Goal: Task Accomplishment & Management: Manage account settings

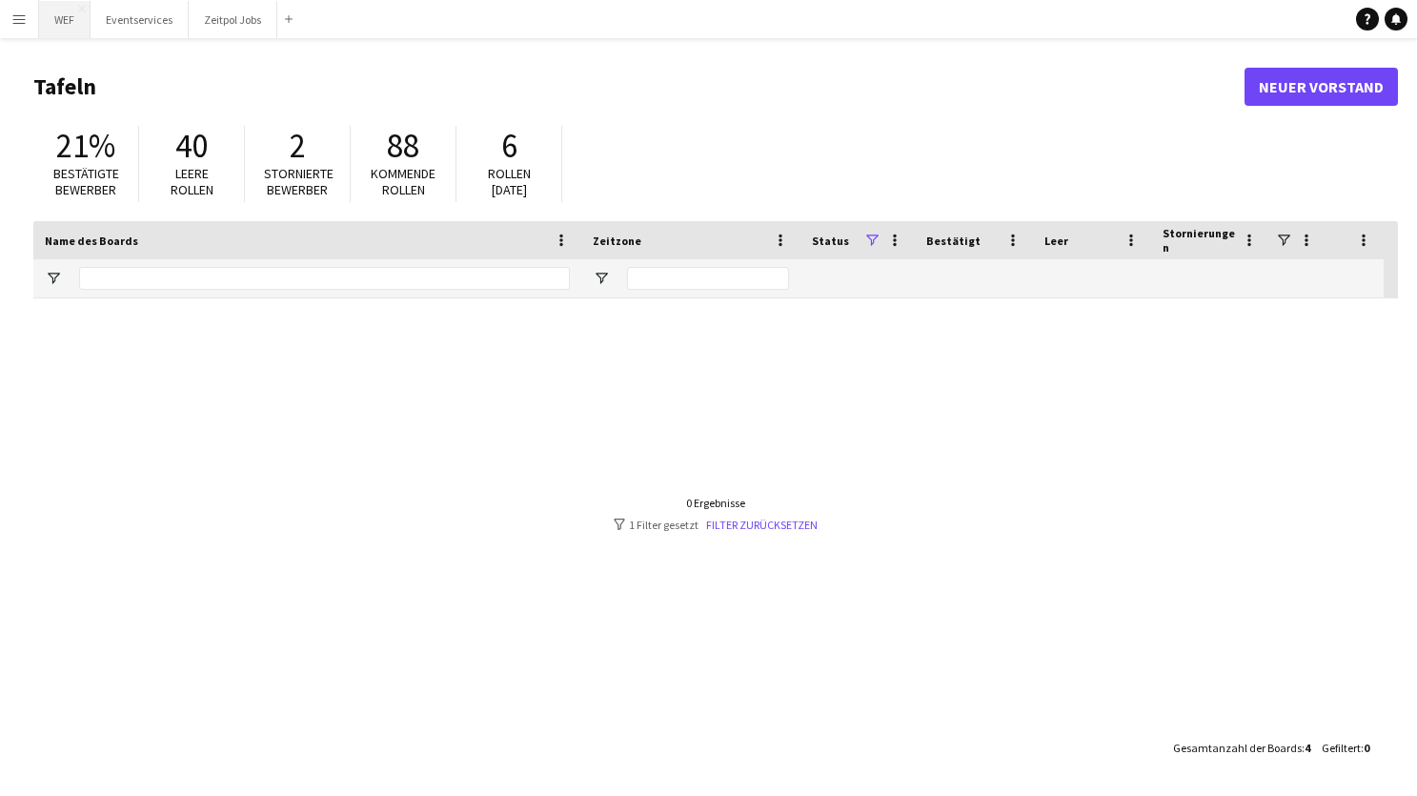
click at [60, 12] on button "WEF Schließen" at bounding box center [64, 19] width 51 height 37
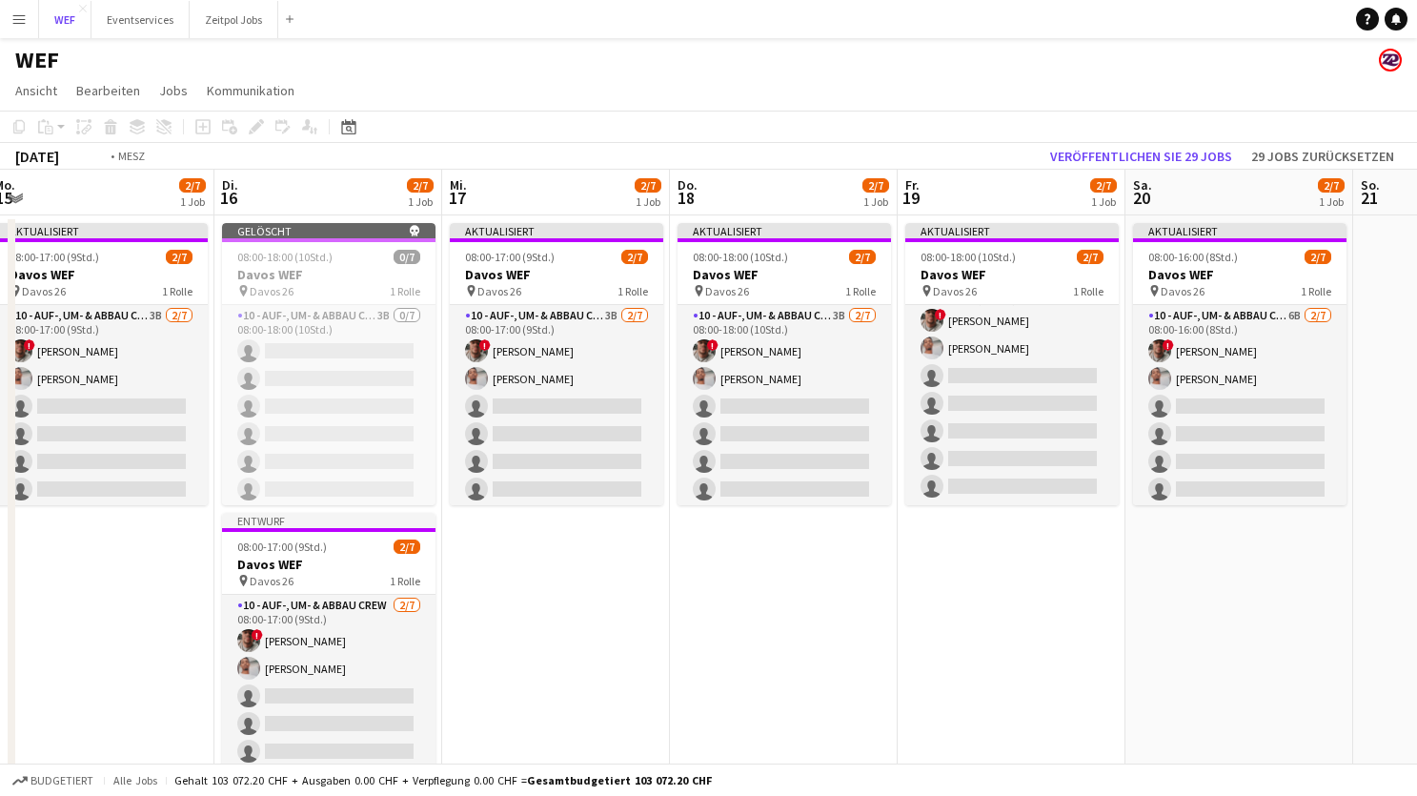
scroll to position [0, 407]
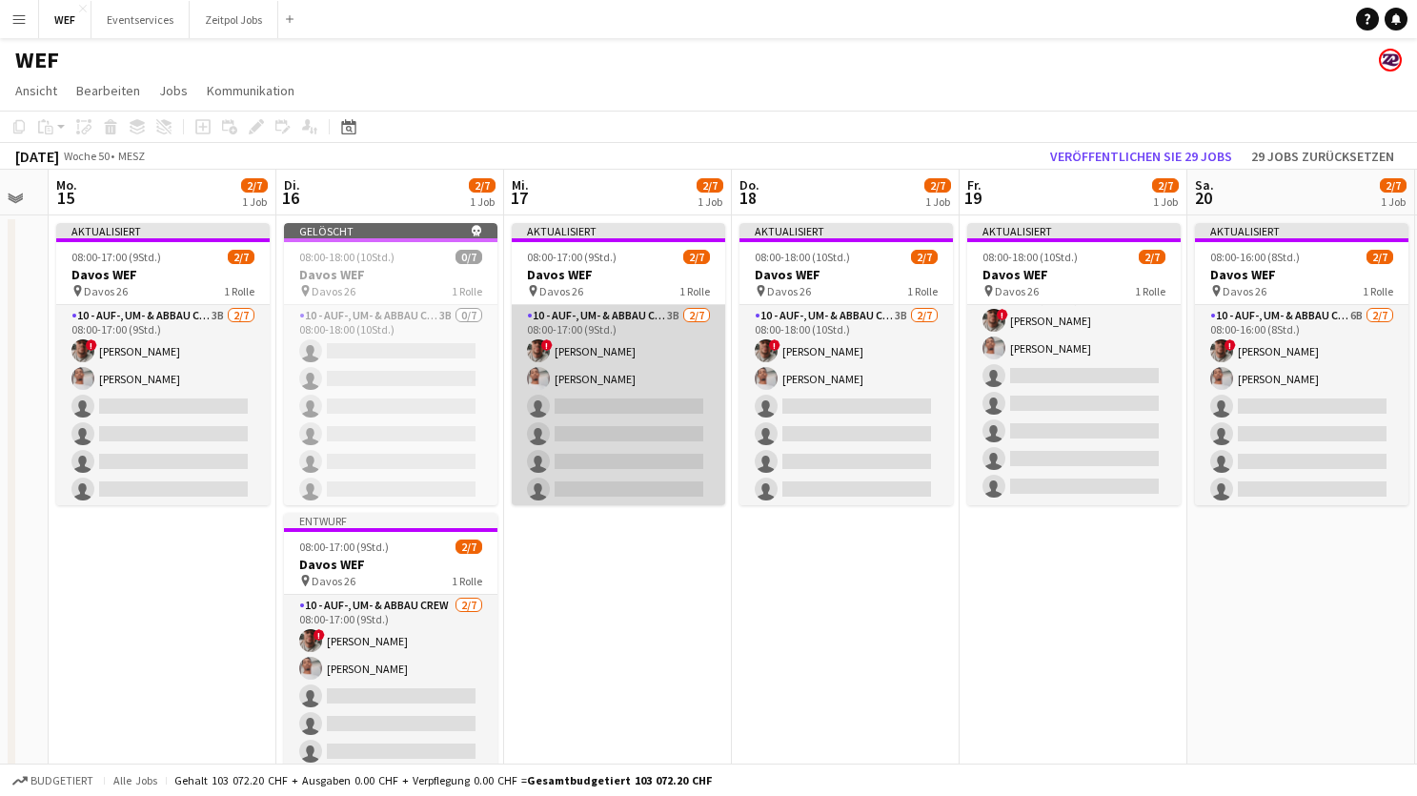
click at [660, 358] on app-card-role "10 - Auf-, Um- & Abbau Crew 3B [DATE] 08:00-17:00 (9Std.) ! [PERSON_NAME] singl…" at bounding box center [618, 420] width 213 height 231
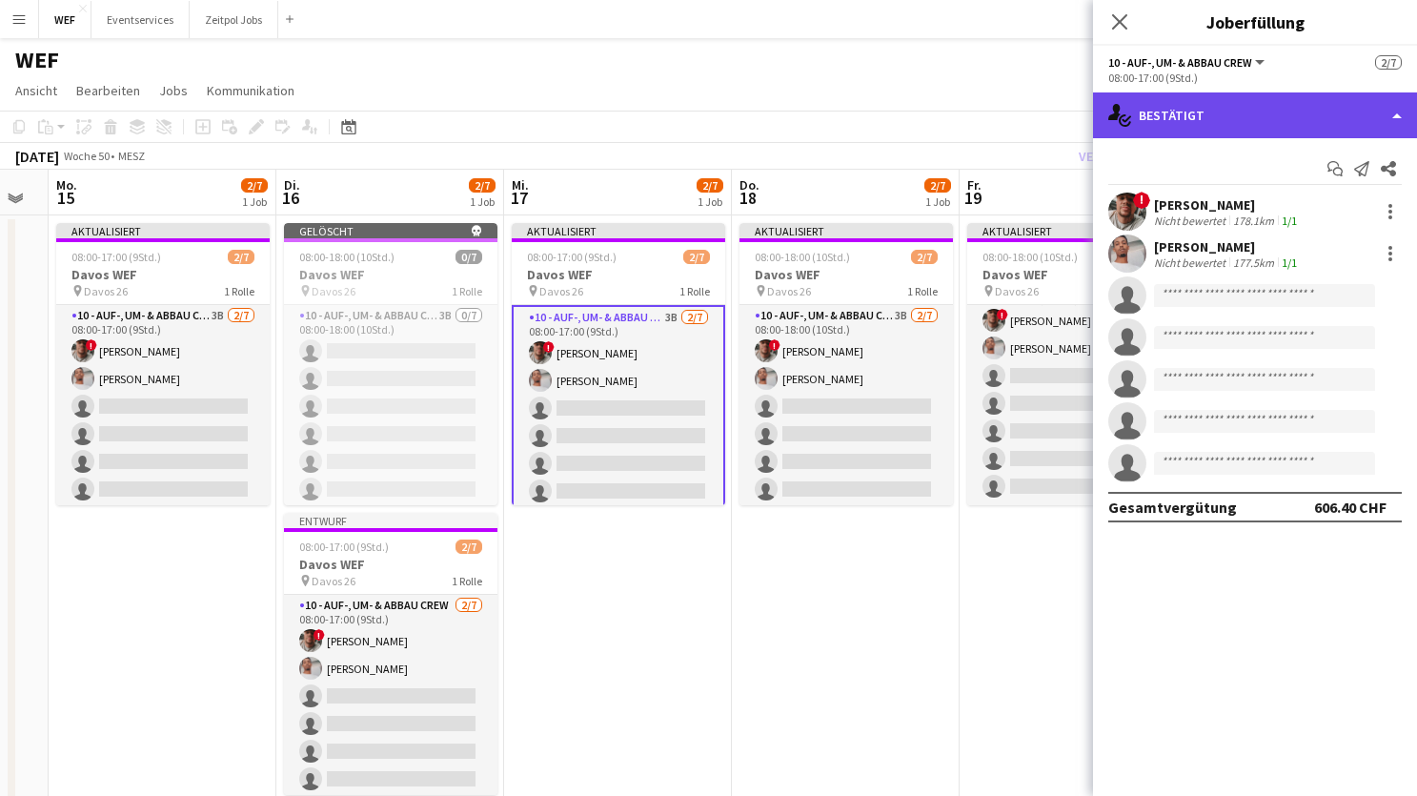
click at [1213, 123] on div "single-neutral-actions-check-2 Bestätigt" at bounding box center [1255, 115] width 324 height 46
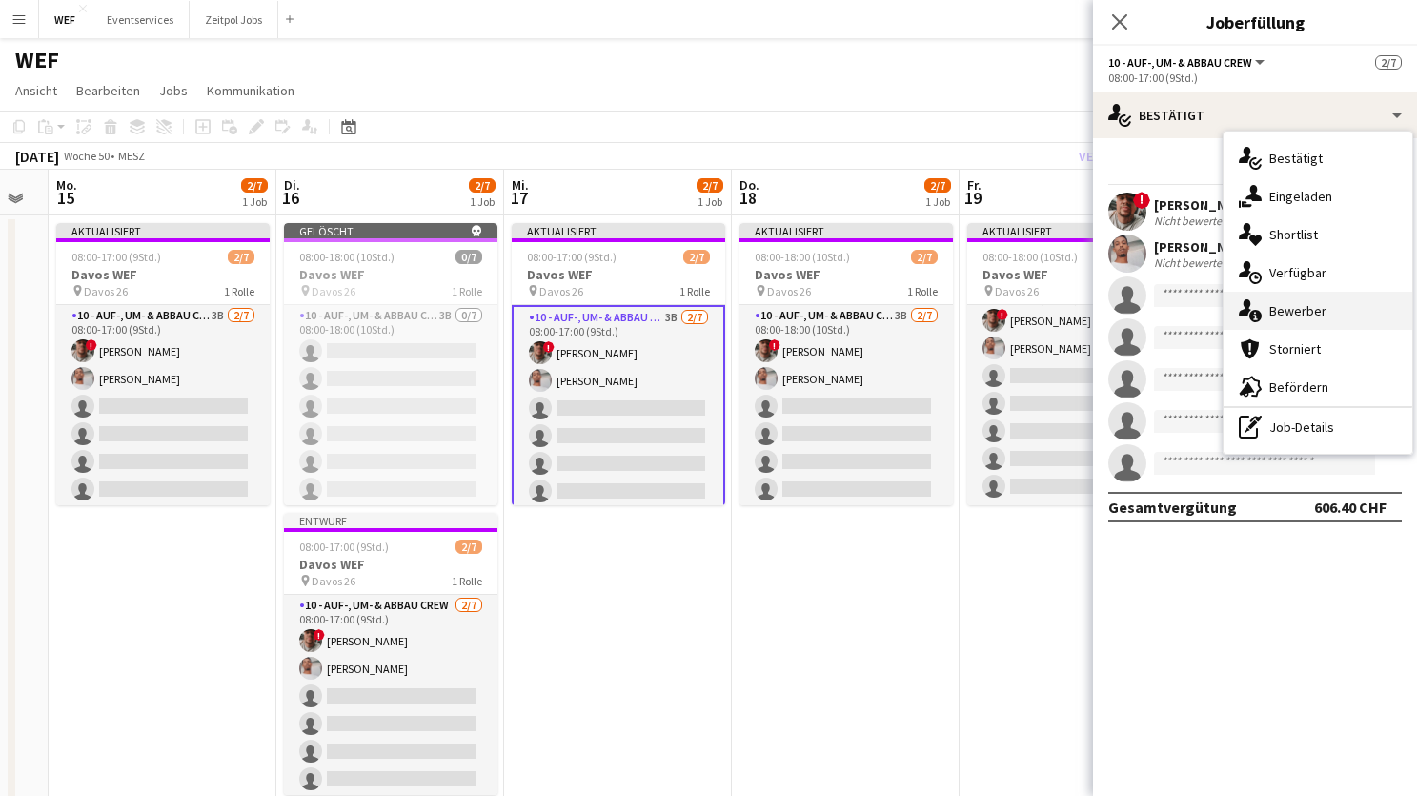
click at [1271, 313] on span "Bewerber" at bounding box center [1298, 310] width 57 height 17
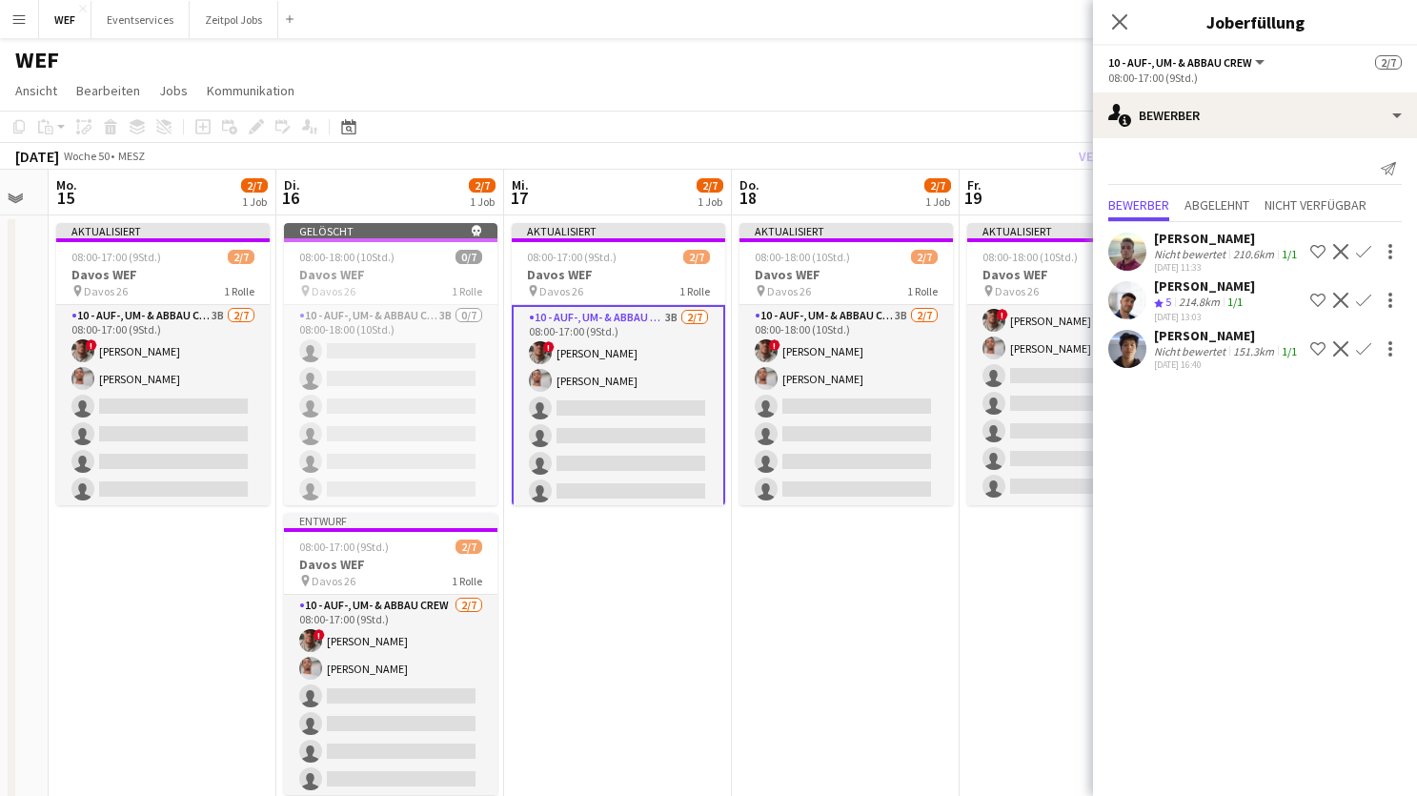
click at [770, 633] on app-date-cell "Aktualisiert 08:00-18:00 (10Std.) 2/7 Davos WEF pin Davos 26 1 Rolle 10 - Auf-,…" at bounding box center [846, 524] width 228 height 618
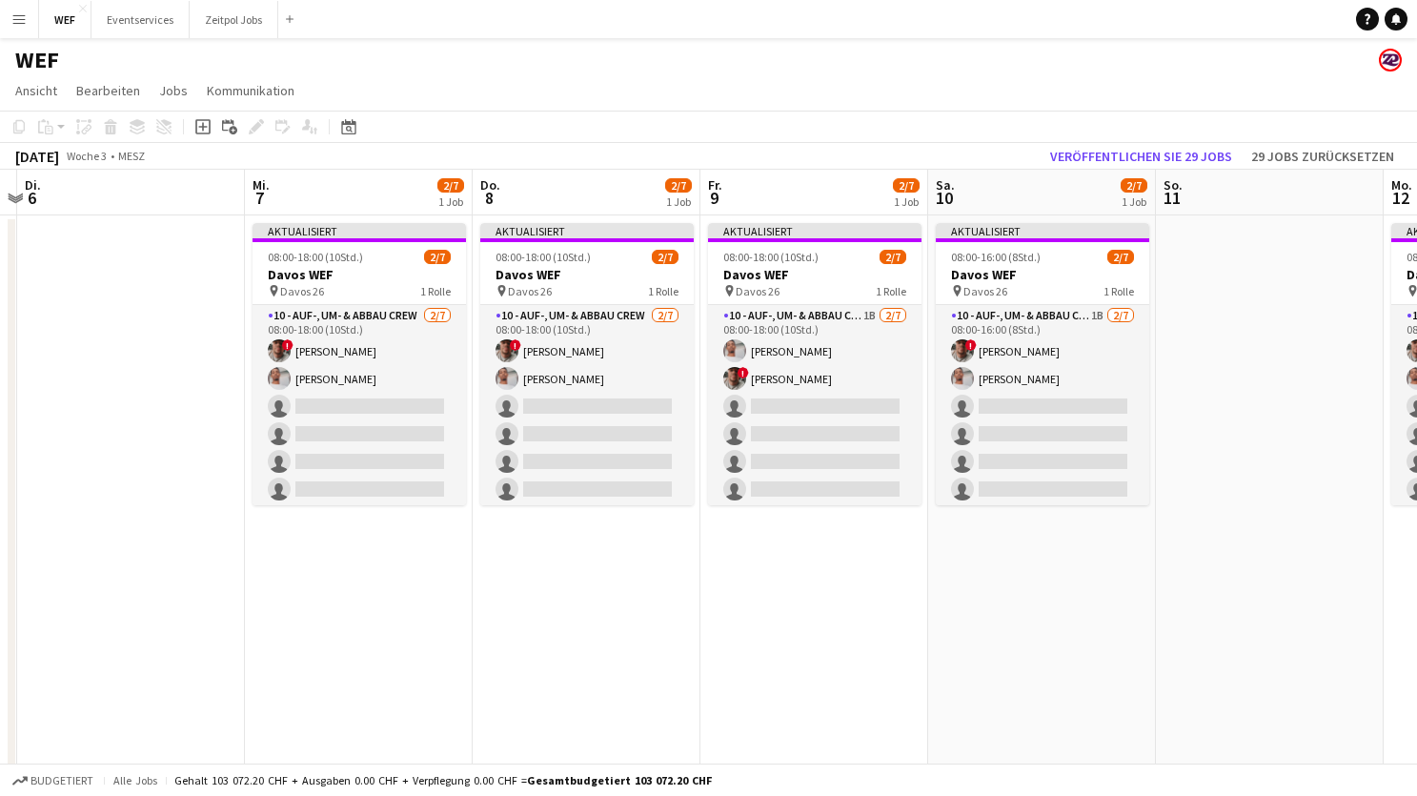
scroll to position [0, 473]
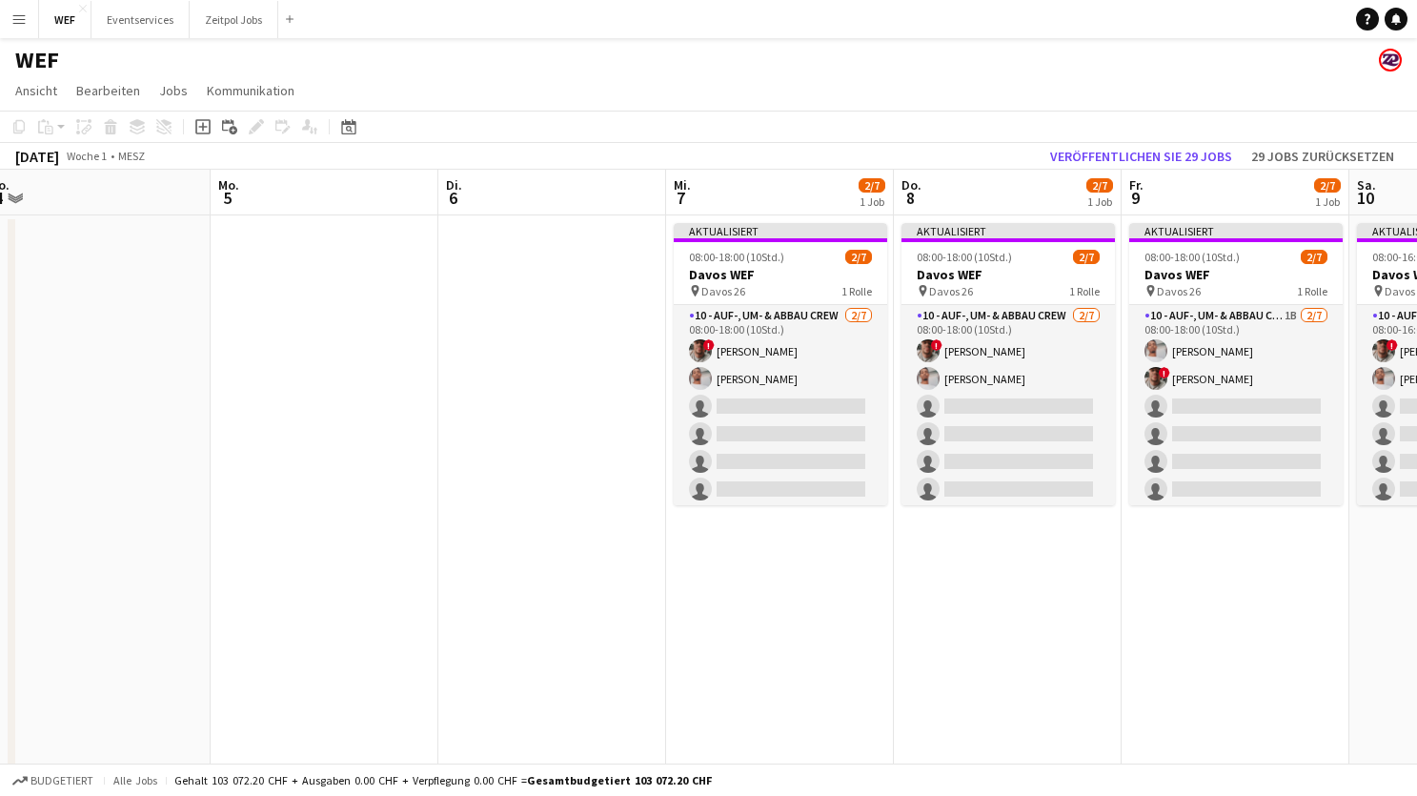
click at [16, 25] on app-icon "Menü" at bounding box center [18, 18] width 15 height 15
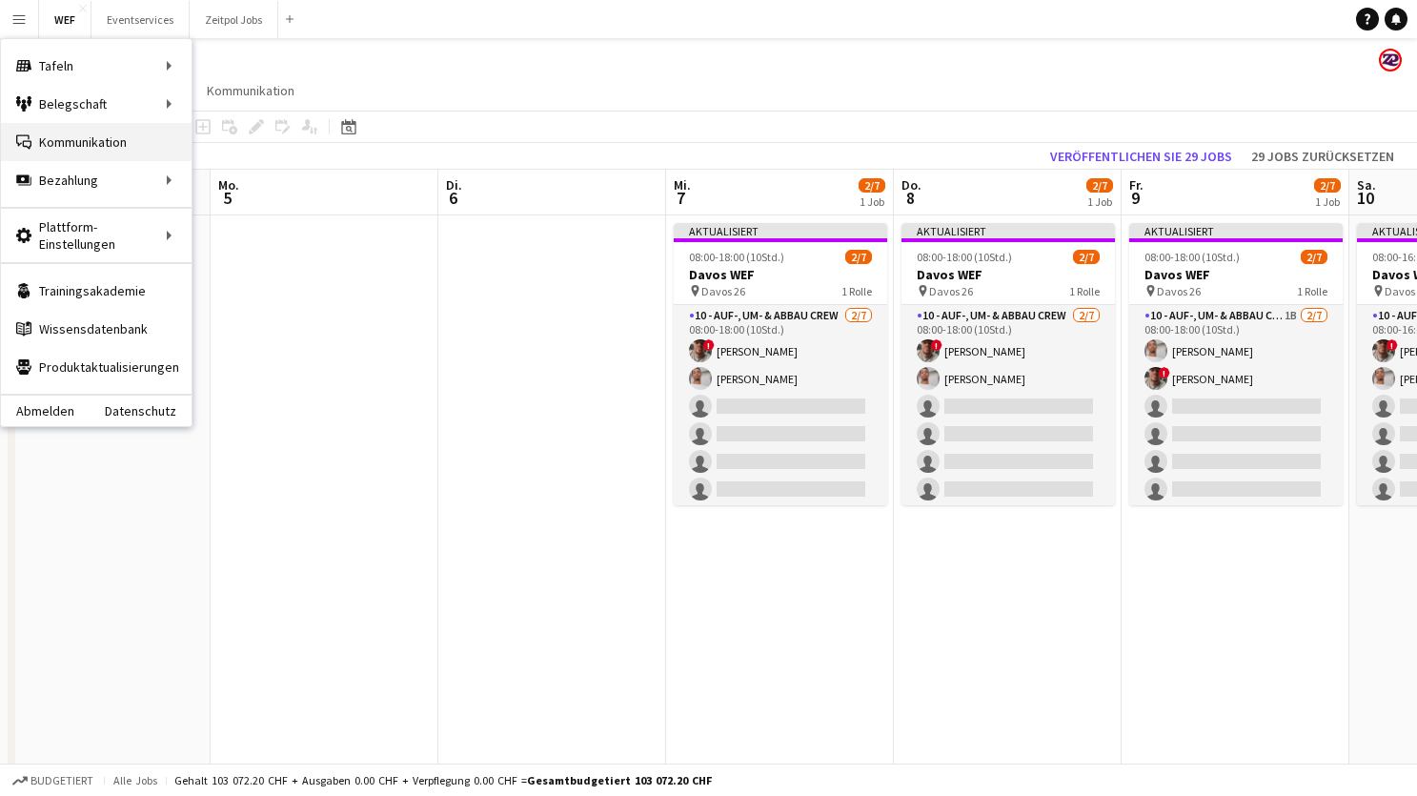
click at [123, 140] on link "Kommunikation Kommunikation" at bounding box center [96, 142] width 191 height 38
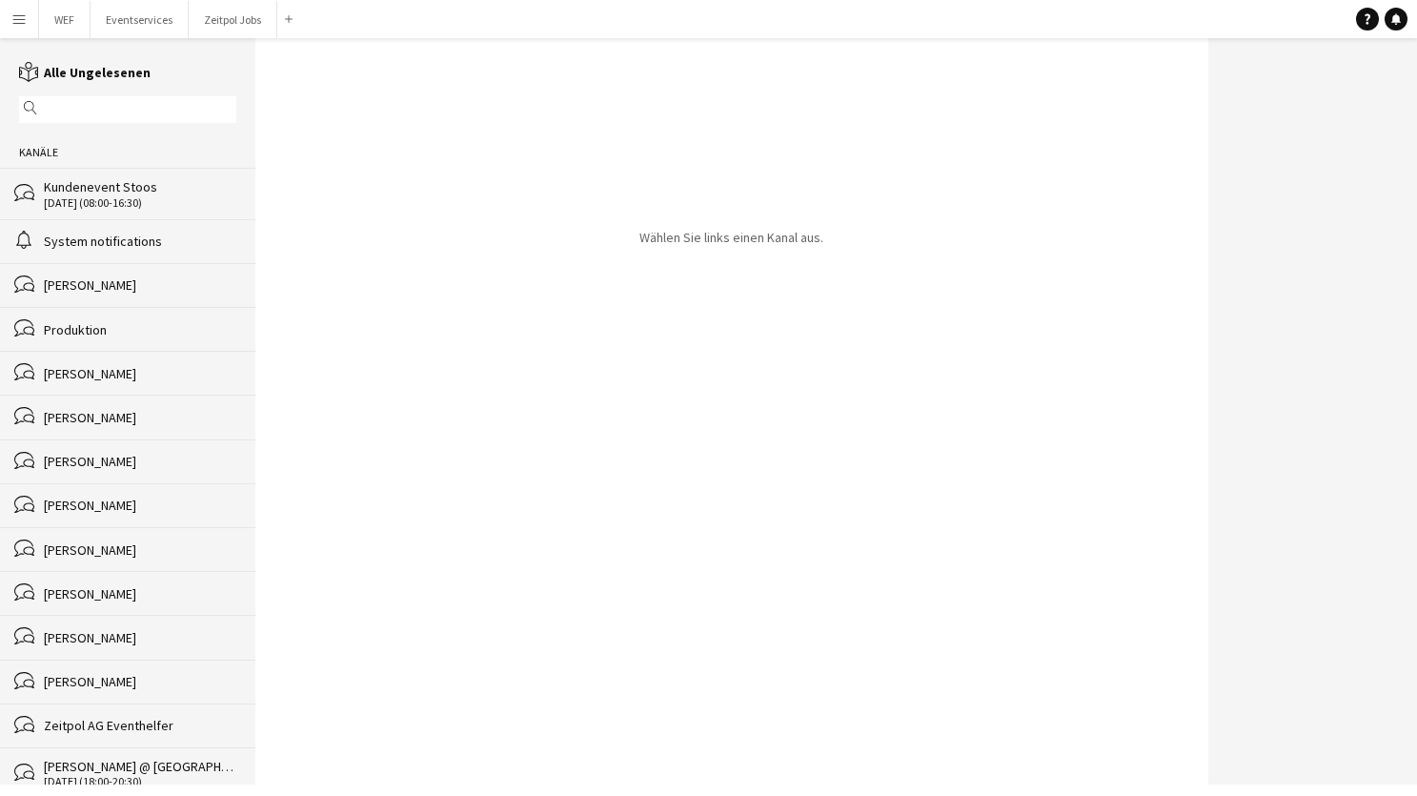
click at [135, 288] on div "[PERSON_NAME]" at bounding box center [140, 284] width 193 height 17
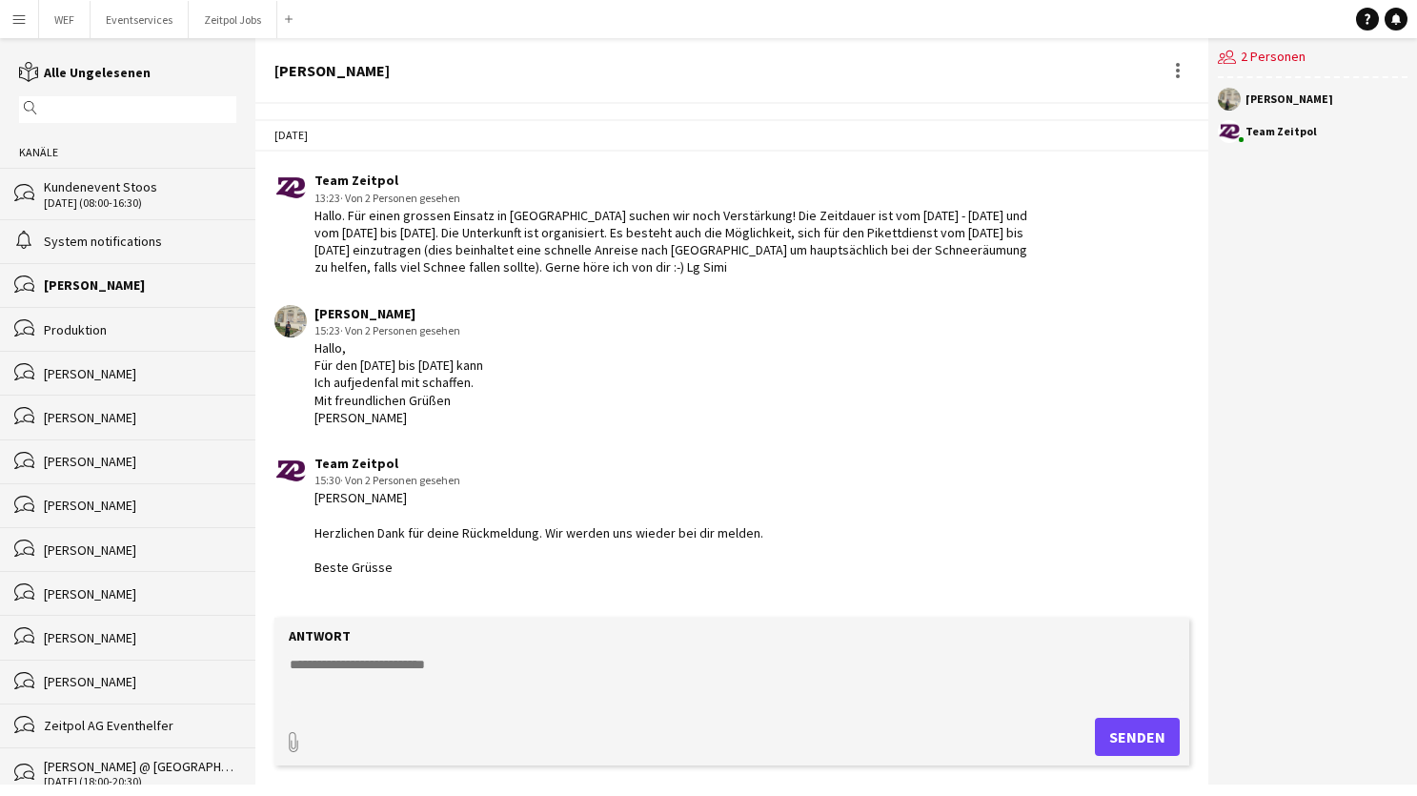
click at [137, 331] on div "Produktion" at bounding box center [140, 329] width 193 height 17
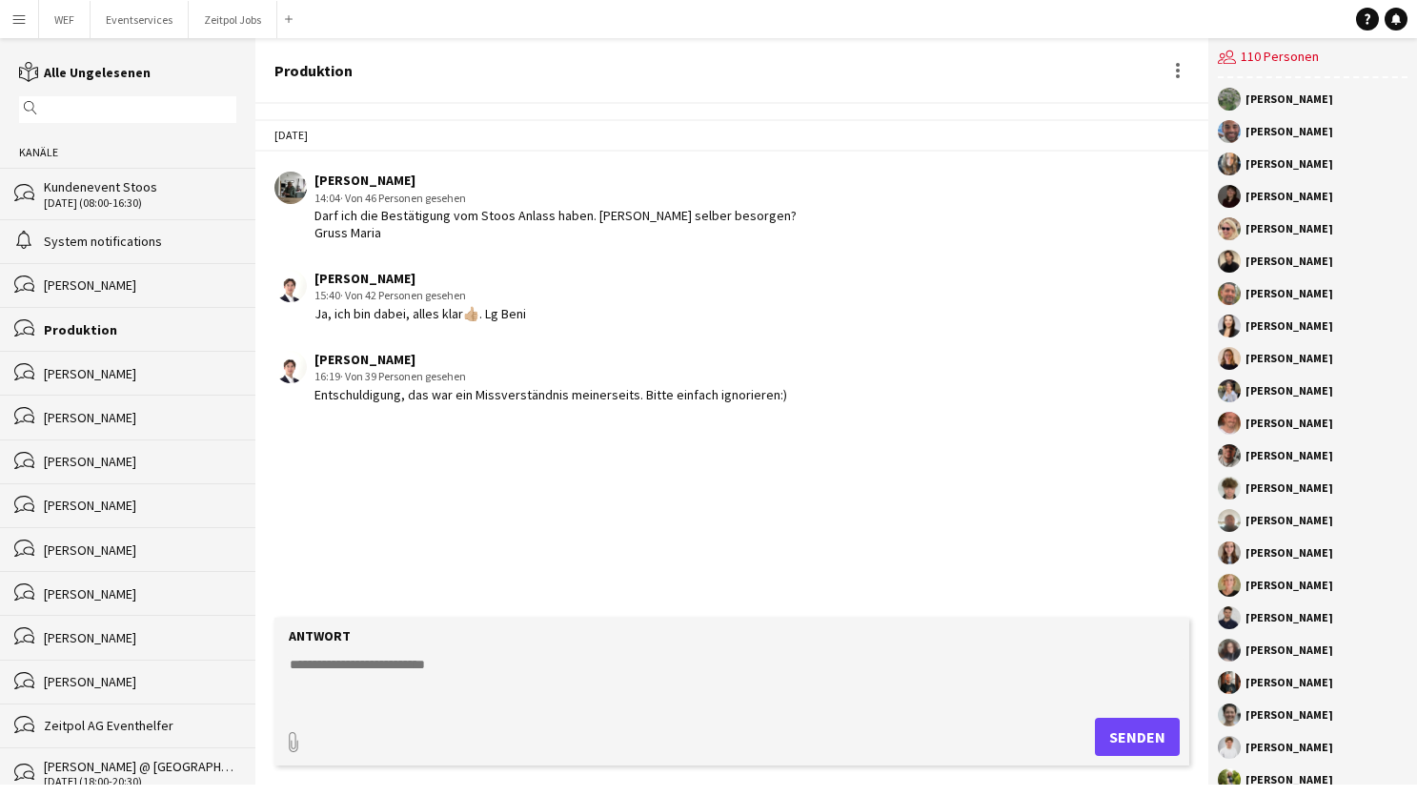
click at [140, 360] on div "bubbles [PERSON_NAME]" at bounding box center [127, 373] width 255 height 44
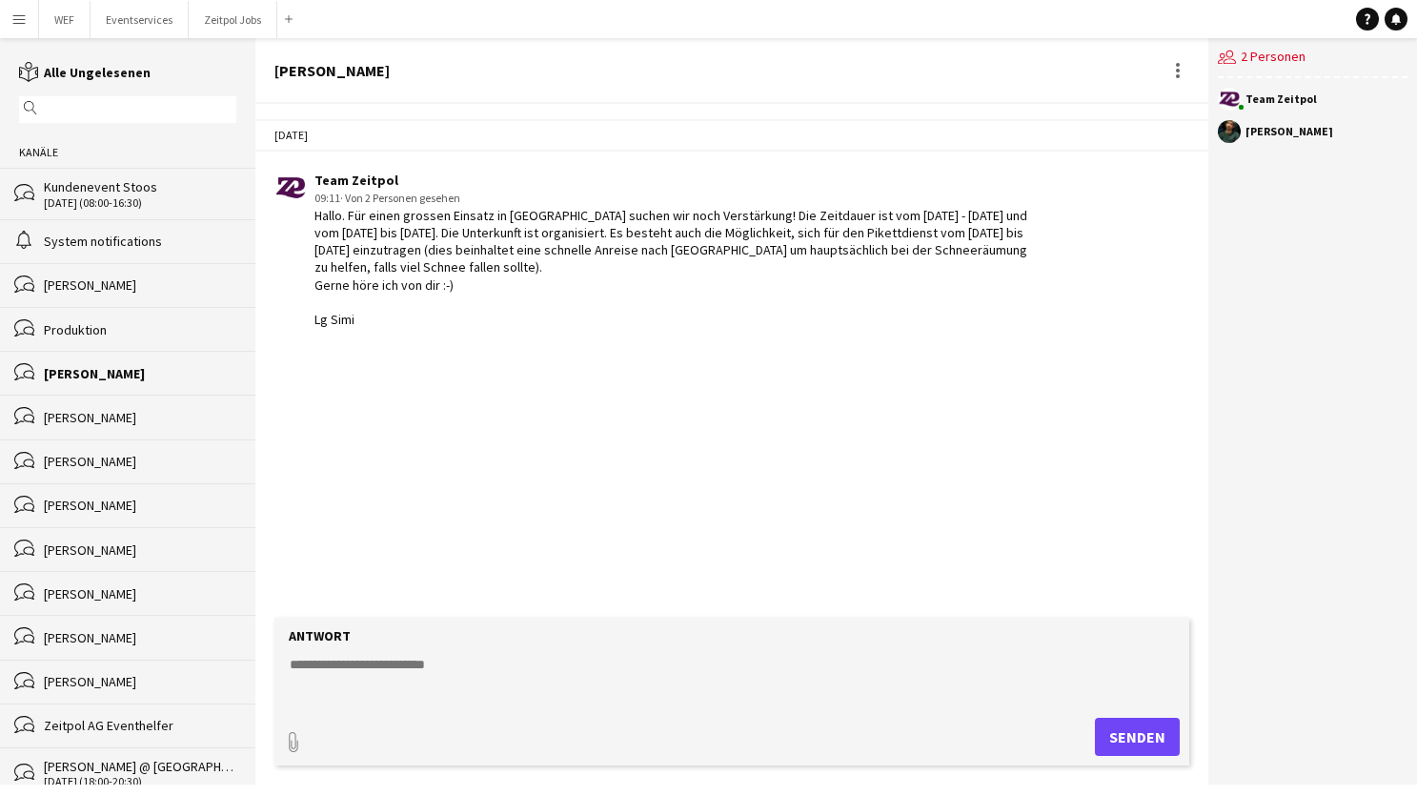
click at [159, 416] on div "[PERSON_NAME]" at bounding box center [140, 417] width 193 height 17
click at [24, 21] on app-icon "Menü" at bounding box center [18, 18] width 15 height 15
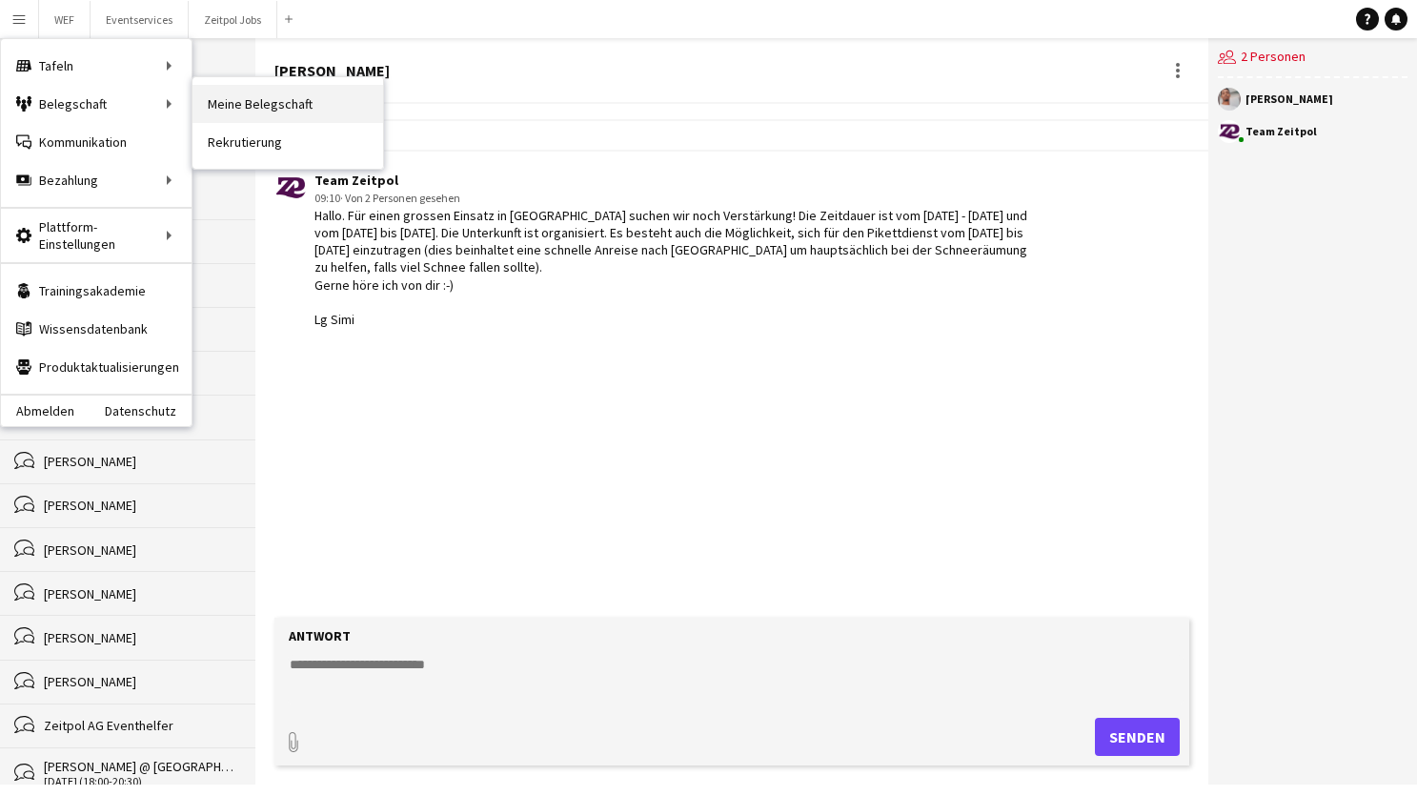
click at [333, 103] on link "Meine Belegschaft" at bounding box center [288, 104] width 191 height 38
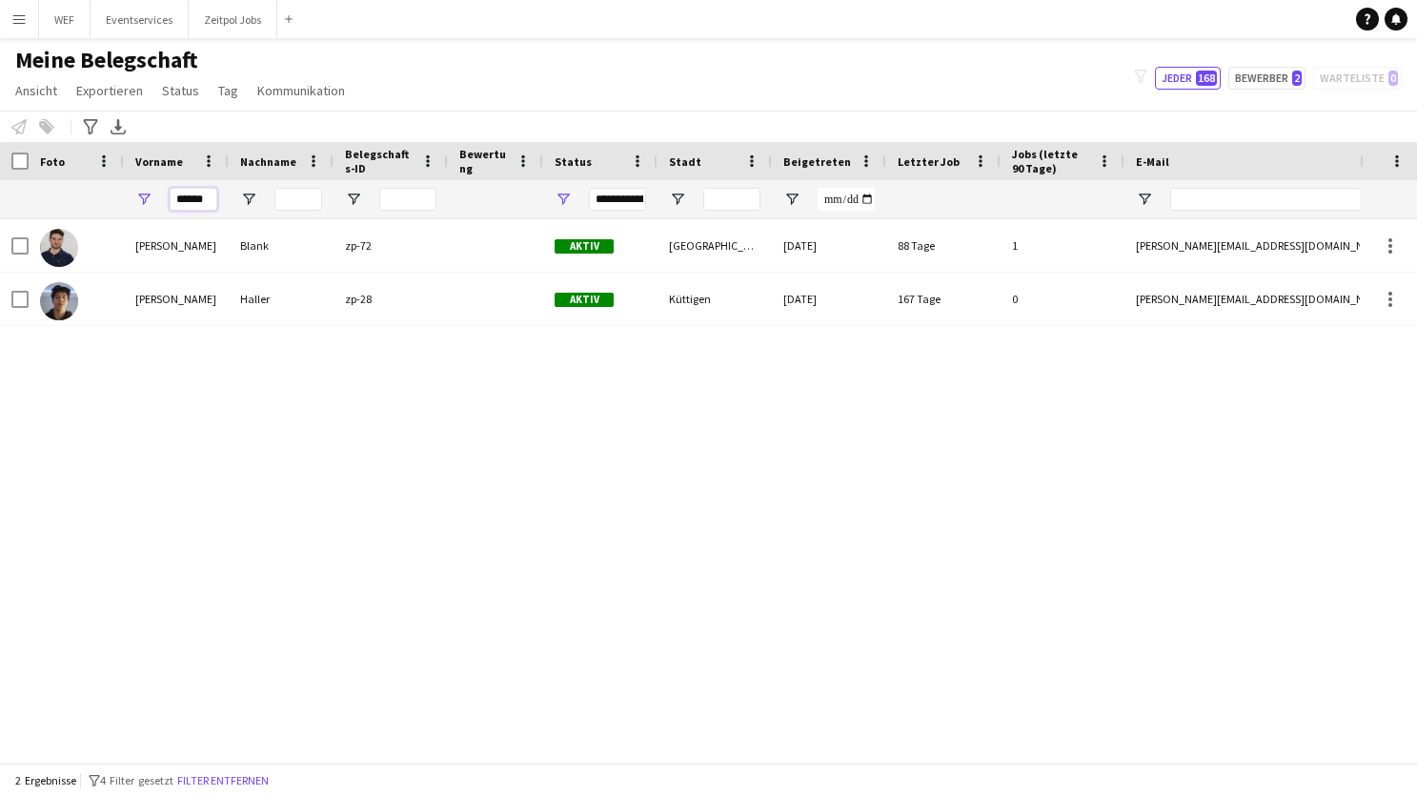
drag, startPoint x: 204, startPoint y: 201, endPoint x: 153, endPoint y: 202, distance: 50.5
click at [163, 201] on div "******" at bounding box center [176, 199] width 105 height 38
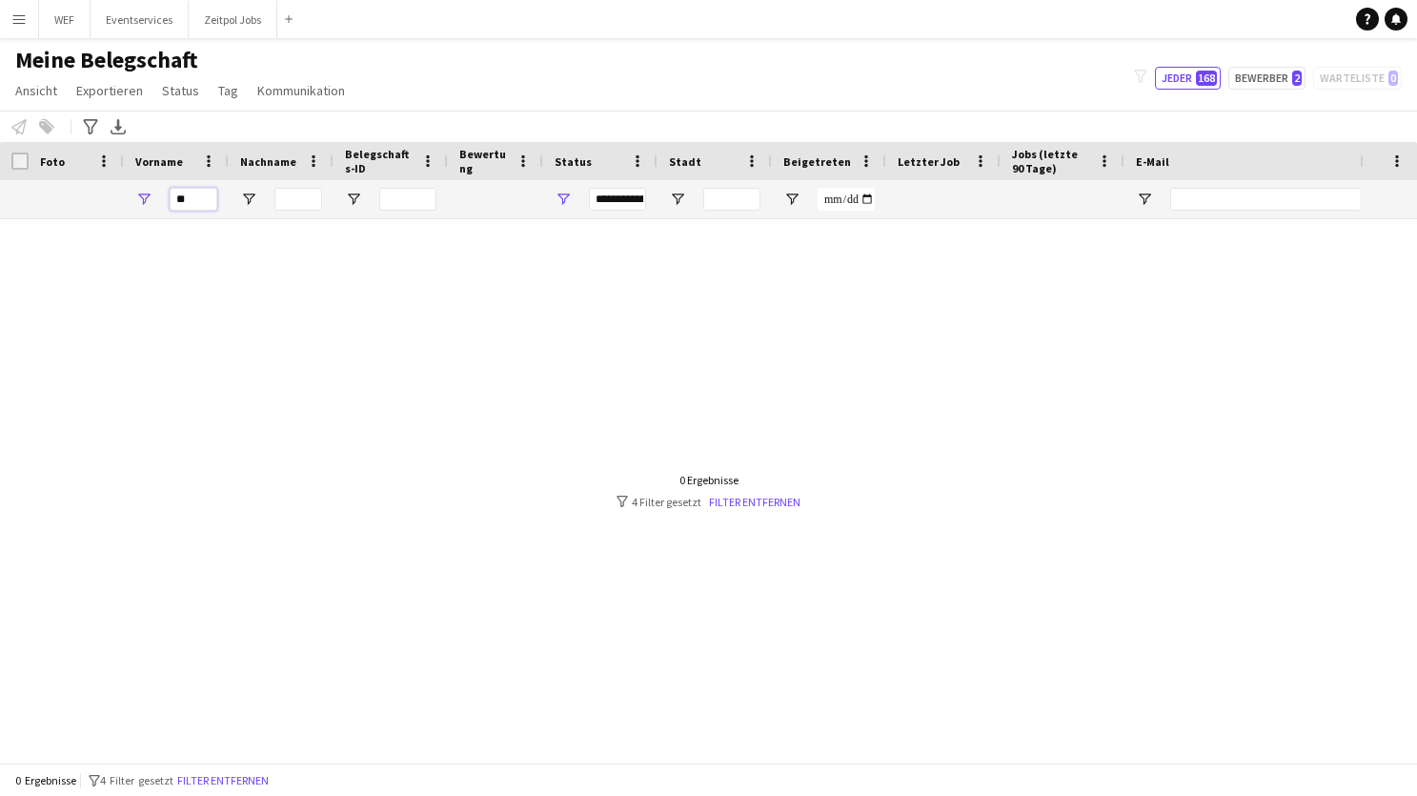
type input "*"
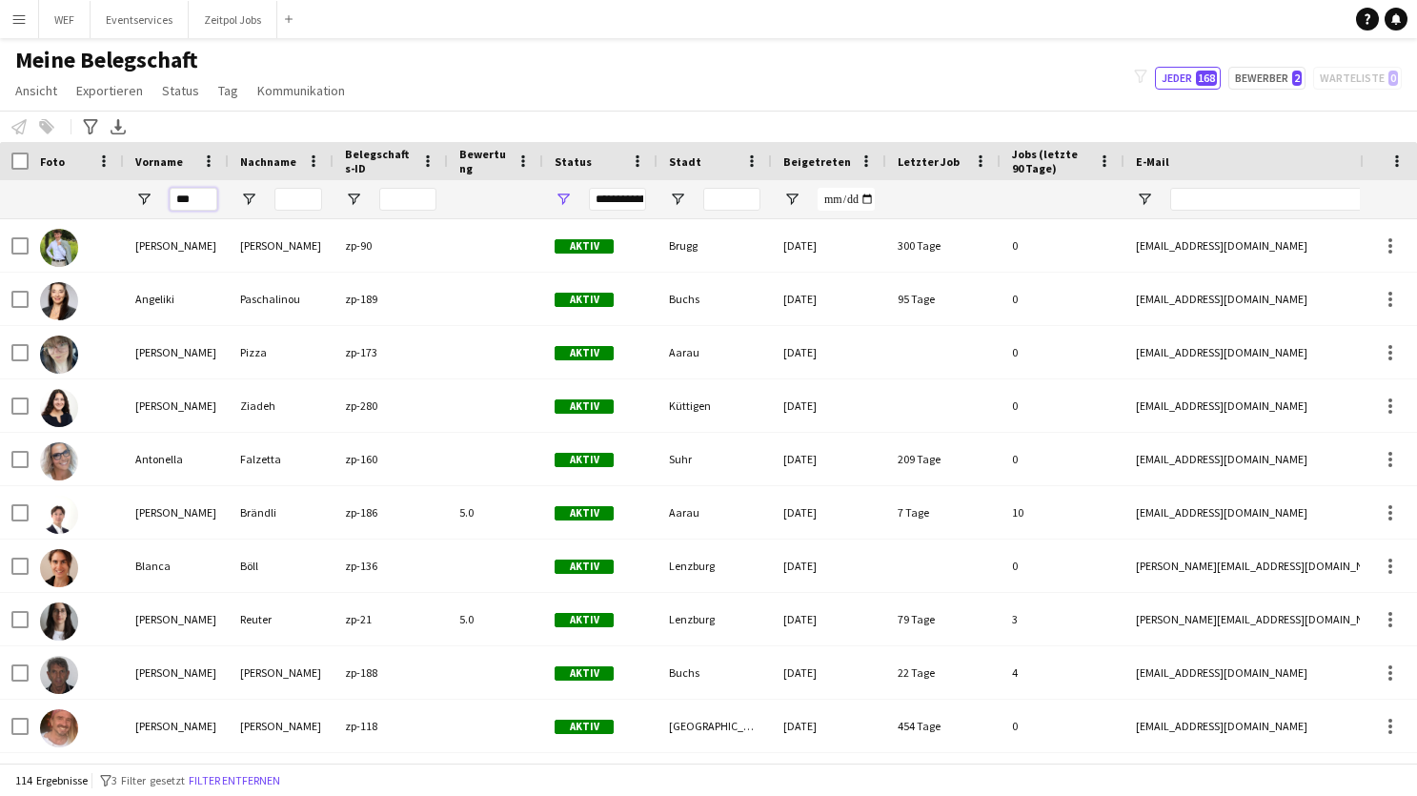
type input "****"
